Goal: Ask a question

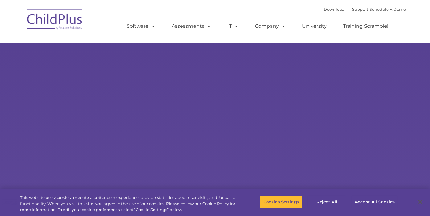
select select "MEDIUM"
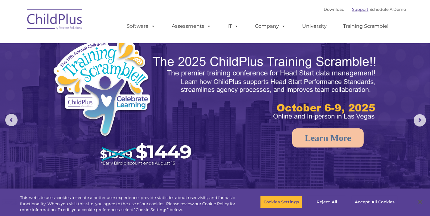
click at [352, 10] on link "Support" at bounding box center [360, 9] width 16 height 5
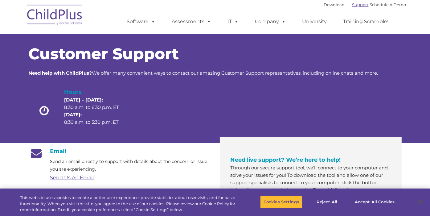
click at [354, 5] on link "Support" at bounding box center [360, 4] width 16 height 5
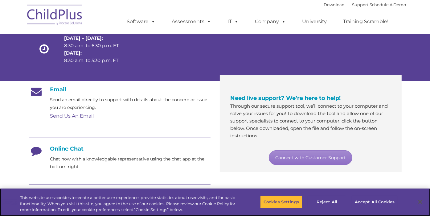
scroll to position [62, 0]
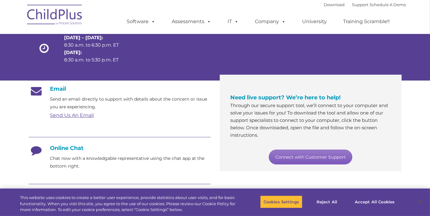
click at [325, 157] on link "Connect with Customer Support" at bounding box center [311, 156] width 84 height 15
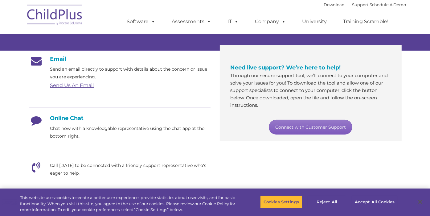
scroll to position [93, 0]
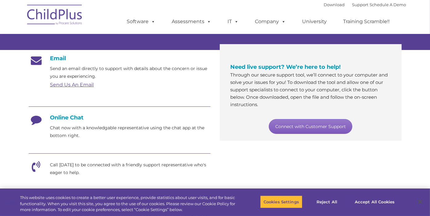
click at [314, 125] on link "Connect with Customer Support" at bounding box center [311, 126] width 84 height 15
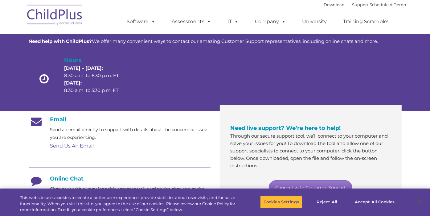
scroll to position [0, 0]
